Goal: Task Accomplishment & Management: Manage account settings

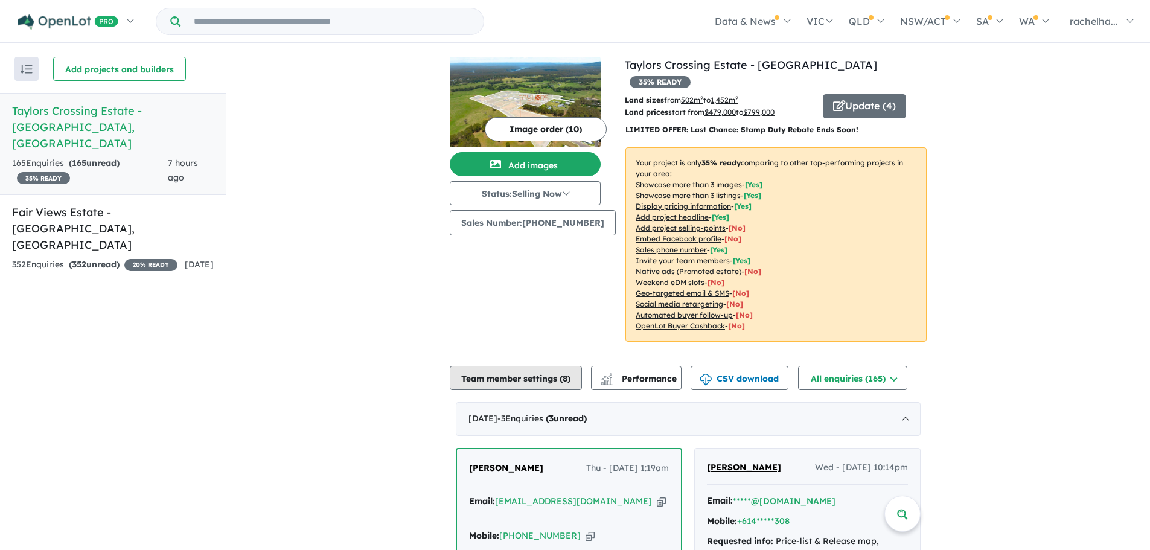
click at [520, 366] on button "Team member settings ( 8 )" at bounding box center [516, 378] width 132 height 24
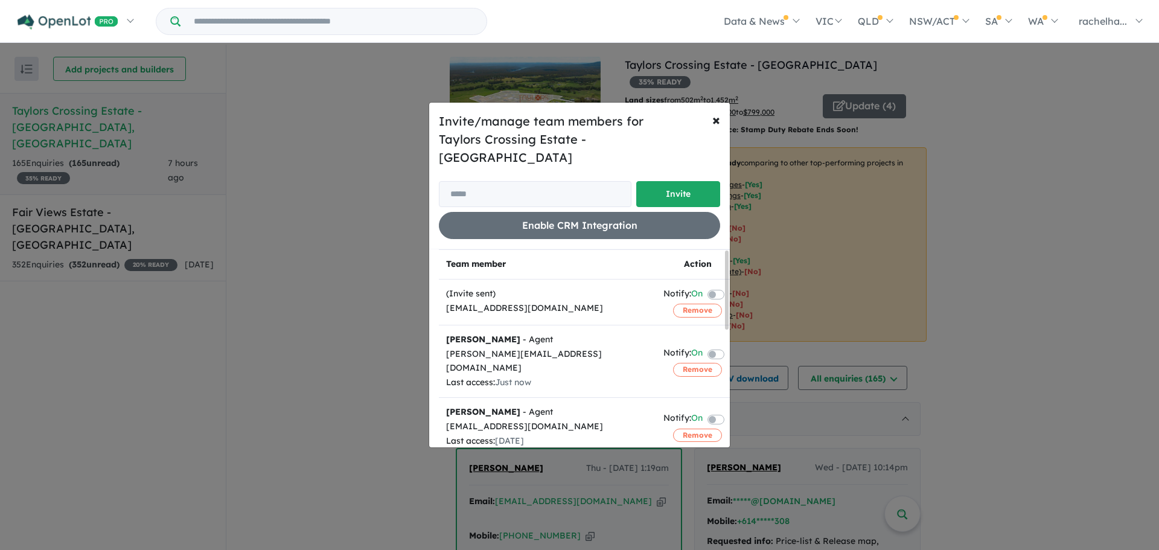
drag, startPoint x: 444, startPoint y: 299, endPoint x: 628, endPoint y: 290, distance: 184.3
click at [628, 290] on td "(Invite sent) [EMAIL_ADDRESS][DOMAIN_NAME]" at bounding box center [547, 302] width 217 height 46
click at [625, 301] on div "[EMAIL_ADDRESS][DOMAIN_NAME]" at bounding box center [547, 308] width 203 height 14
drag, startPoint x: 441, startPoint y: 299, endPoint x: 634, endPoint y: 296, distance: 192.6
click at [634, 296] on td "(Invite sent) [EMAIL_ADDRESS][DOMAIN_NAME]" at bounding box center [547, 302] width 217 height 46
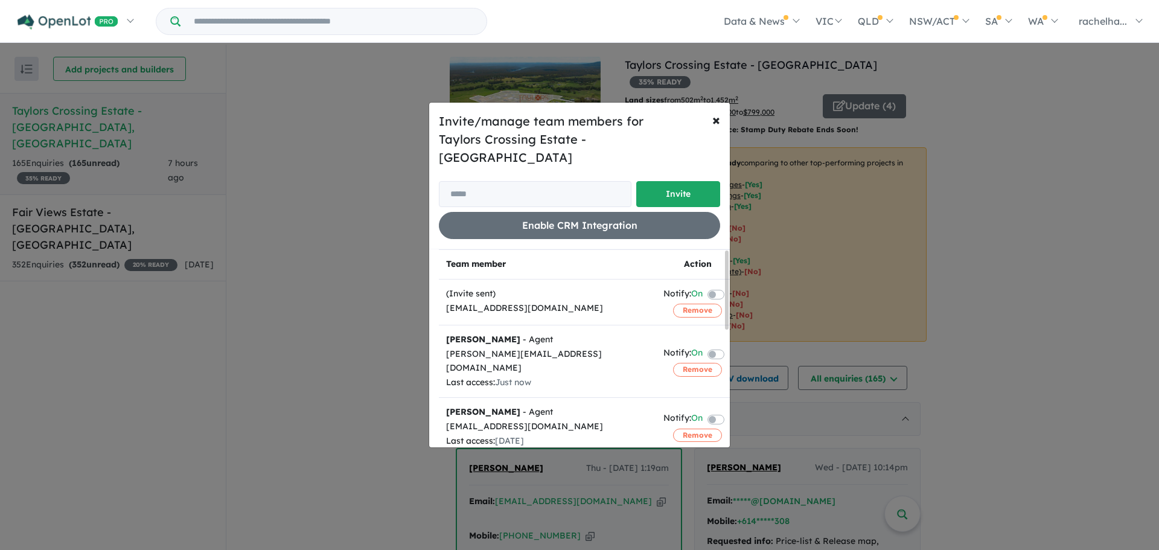
click at [635, 301] on div "[EMAIL_ADDRESS][DOMAIN_NAME]" at bounding box center [547, 308] width 203 height 14
drag, startPoint x: 631, startPoint y: 304, endPoint x: 434, endPoint y: 302, distance: 196.8
click at [434, 302] on div "Team member Action (Invite sent) [EMAIL_ADDRESS][DOMAIN_NAME] Notify: On Remove…" at bounding box center [579, 348] width 301 height 198
click at [630, 287] on div "(Invite sent)" at bounding box center [547, 294] width 203 height 14
click at [718, 129] on span "×" at bounding box center [716, 119] width 8 height 18
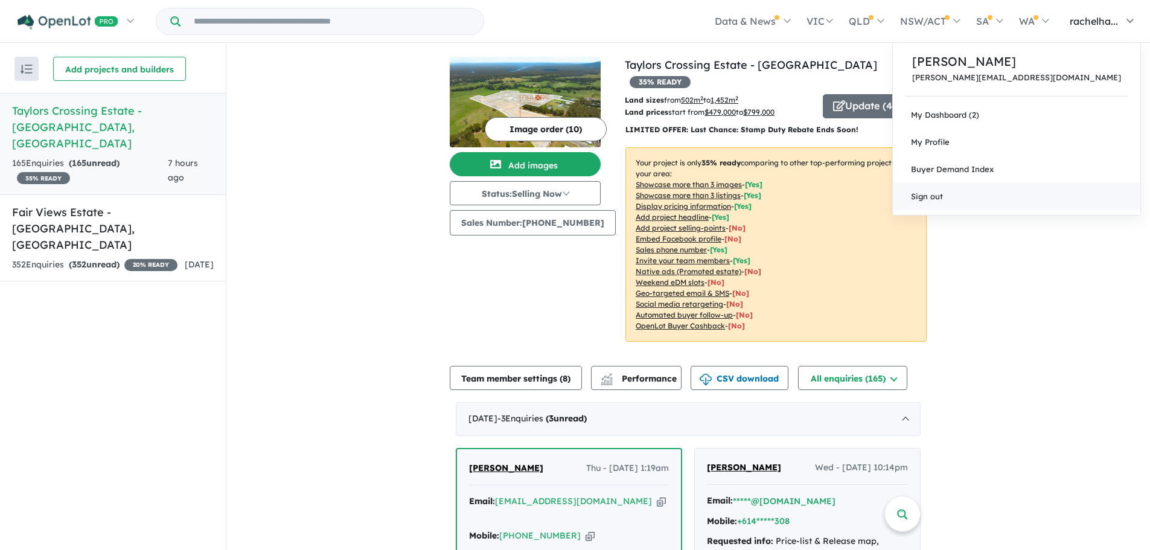
click at [1027, 195] on link "Sign out" at bounding box center [1016, 196] width 247 height 27
